Goal: Task Accomplishment & Management: Manage account settings

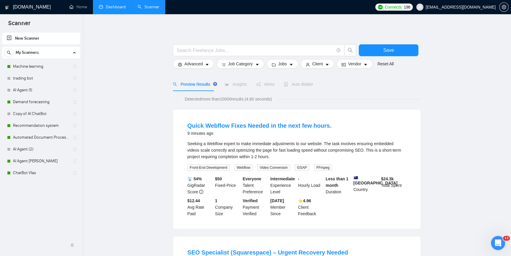
click at [113, 7] on link "Dashboard" at bounding box center [112, 6] width 27 height 5
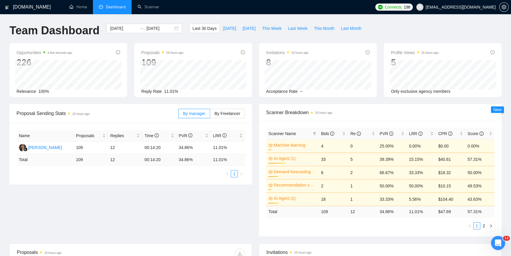
scroll to position [107, 0]
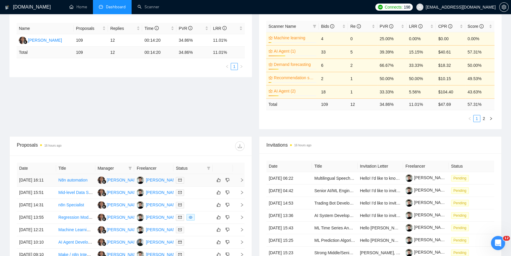
click at [241, 180] on icon "right" at bounding box center [242, 180] width 4 height 4
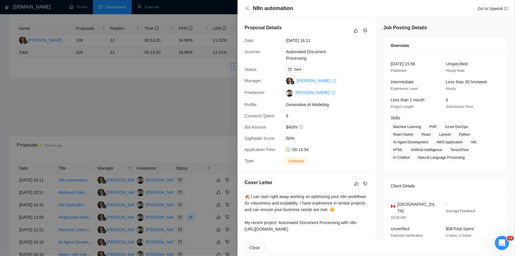
click at [169, 102] on div at bounding box center [257, 128] width 515 height 256
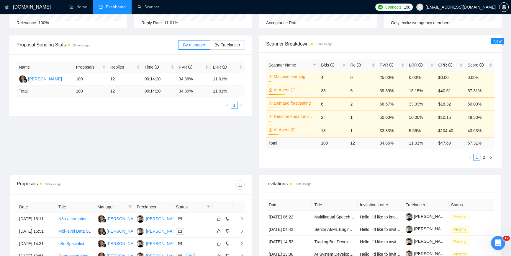
scroll to position [0, 0]
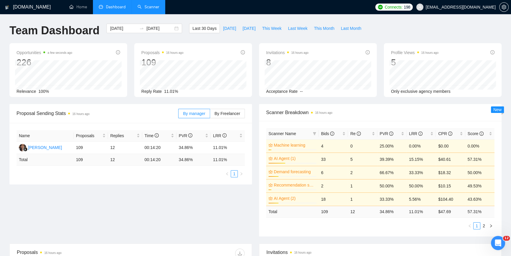
click at [148, 7] on link "Scanner" at bounding box center [149, 6] width 22 height 5
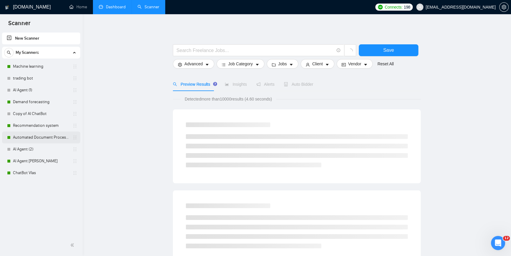
click at [30, 140] on link "Automated Document Processing" at bounding box center [41, 137] width 56 height 12
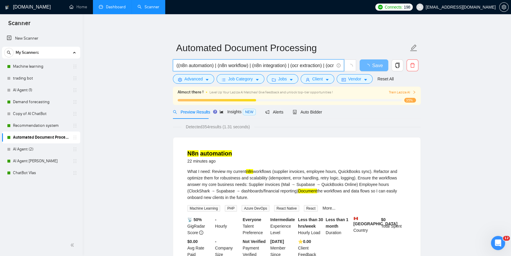
click at [313, 67] on input "((n8n automation) | (n8n workflow) | (n8n integration) | (ocr extraction) | (oc…" at bounding box center [256, 65] width 158 height 7
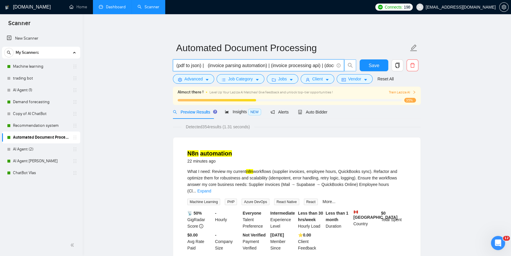
scroll to position [0, 930]
drag, startPoint x: 313, startPoint y: 67, endPoint x: 202, endPoint y: 67, distance: 111.0
click at [200, 67] on input "((n8n automation) | (n8n workflow) | (n8n integration) | (ocr extraction) | (oc…" at bounding box center [256, 65] width 158 height 7
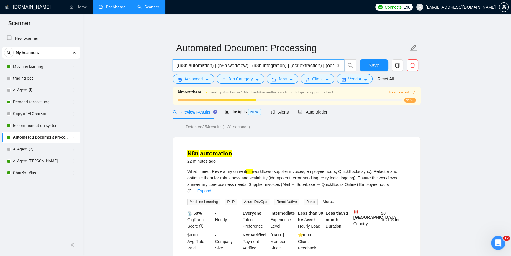
click at [230, 65] on input "((n8n automation) | (n8n workflow) | (n8n integration) | (ocr extraction) | (oc…" at bounding box center [256, 65] width 158 height 7
paste input "text"
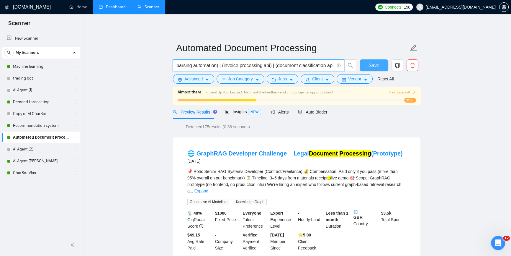
type input "((ocr extraction) | (ocr document parsing) | (ocr automation pipeline) | (api b…"
click at [376, 65] on span "Save" at bounding box center [374, 65] width 11 height 7
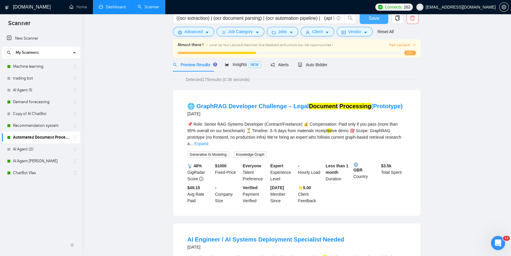
scroll to position [0, 0]
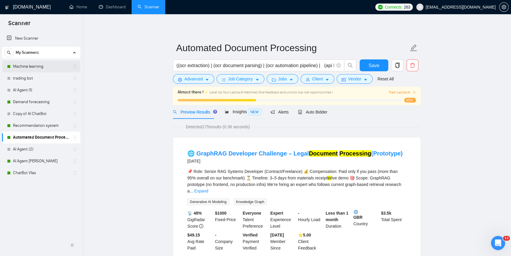
click at [36, 64] on link "Machine learning" at bounding box center [41, 67] width 56 height 12
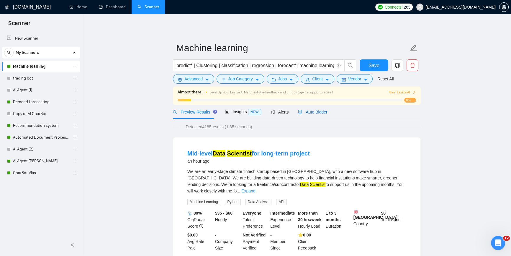
click at [314, 114] on span "Auto Bidder" at bounding box center [312, 112] width 29 height 5
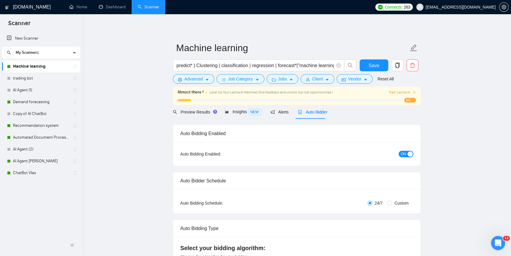
checkbox input "true"
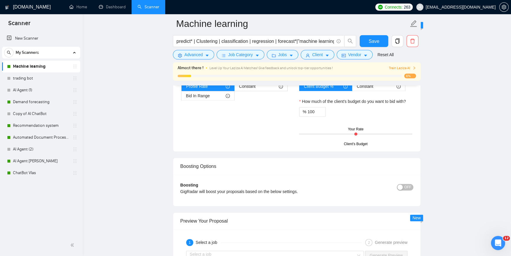
scroll to position [1047, 0]
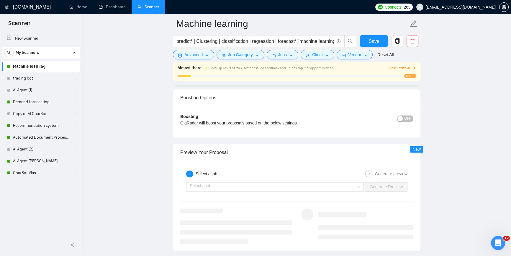
click at [403, 118] on div "button" at bounding box center [400, 118] width 5 height 5
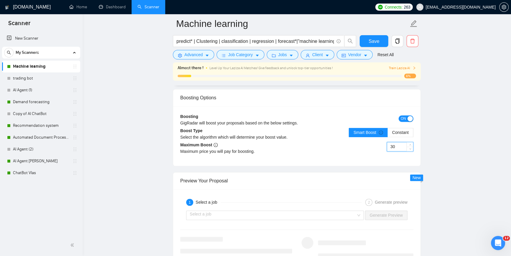
drag, startPoint x: 401, startPoint y: 146, endPoint x: 379, endPoint y: 146, distance: 21.9
click at [379, 146] on div "30" at bounding box center [355, 150] width 117 height 17
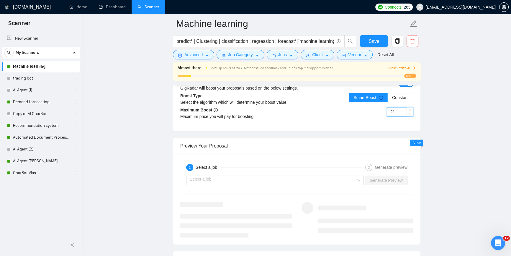
scroll to position [1154, 0]
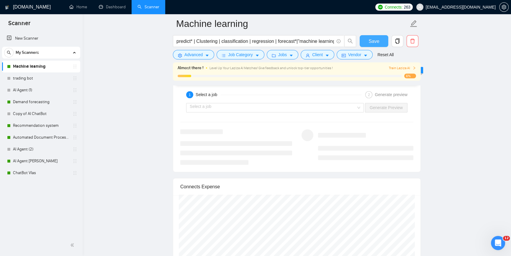
type input "21"
click at [371, 41] on span "Save" at bounding box center [374, 41] width 11 height 7
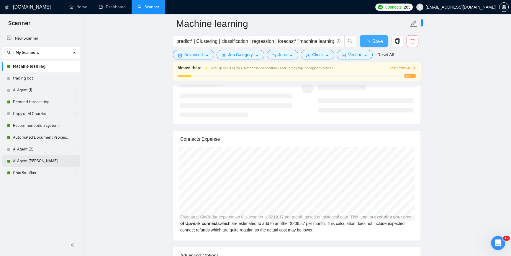
checkbox input "true"
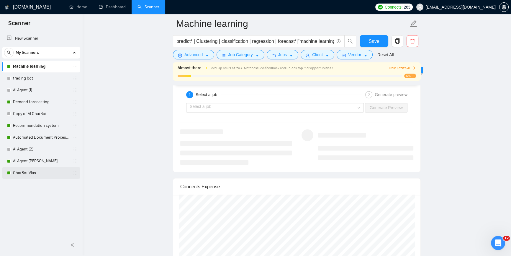
click at [32, 174] on link "ChatBot Vlas" at bounding box center [41, 173] width 56 height 12
